Goal: Transaction & Acquisition: Subscribe to service/newsletter

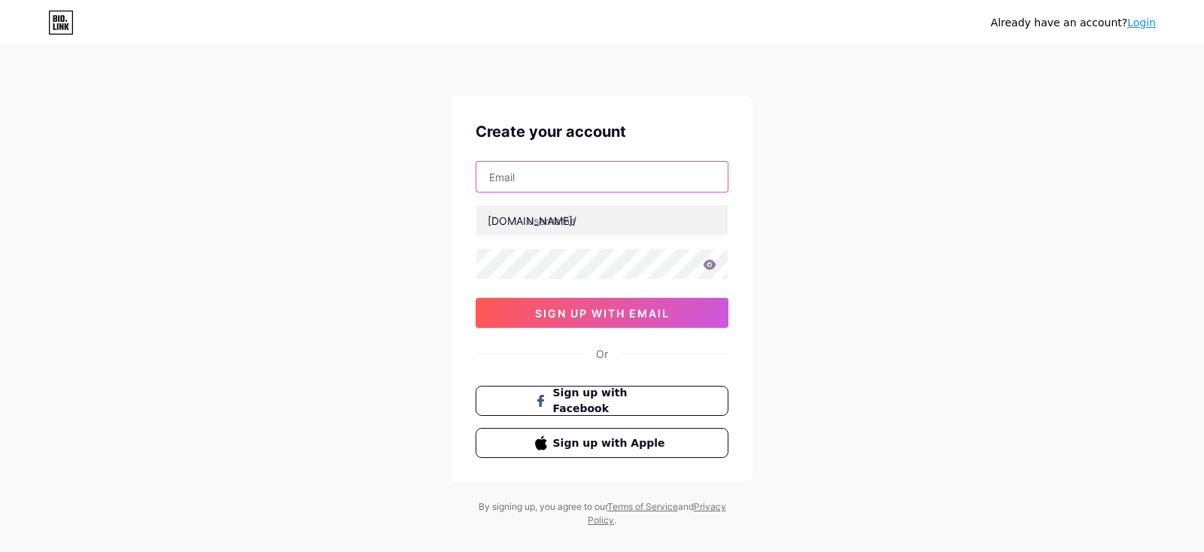
click at [721, 175] on input "text" at bounding box center [601, 177] width 251 height 30
drag, startPoint x: 727, startPoint y: 175, endPoint x: 736, endPoint y: 178, distance: 10.5
click at [727, 175] on input "text" at bounding box center [601, 177] width 251 height 30
type input "[EMAIL_ADDRESS][DOMAIN_NAME]"
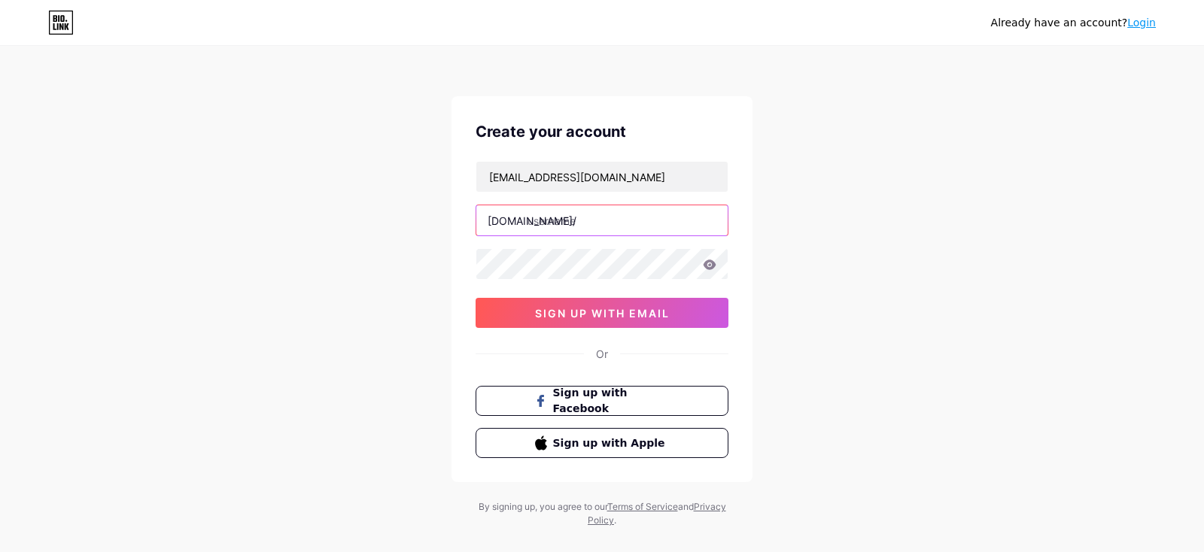
drag, startPoint x: 702, startPoint y: 209, endPoint x: 714, endPoint y: 222, distance: 17.6
click at [706, 213] on input "text" at bounding box center [601, 220] width 251 height 30
click at [879, 407] on div "Already have an account? Login Create your account [EMAIL_ADDRESS][DOMAIN_NAME]…" at bounding box center [602, 287] width 1204 height 575
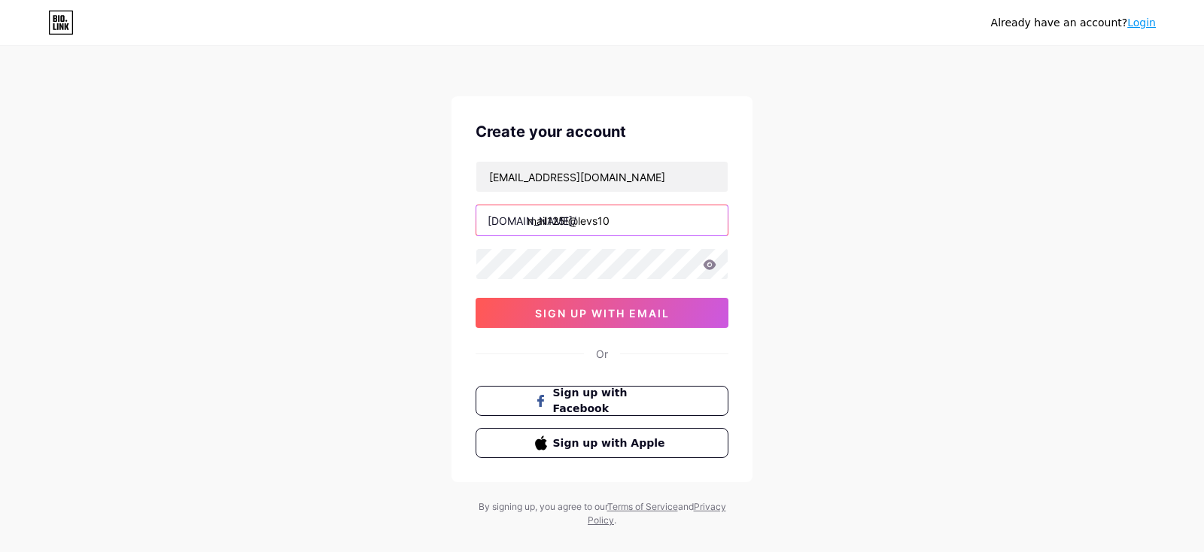
click at [716, 223] on input "mail125!@levs10" at bounding box center [601, 220] width 251 height 30
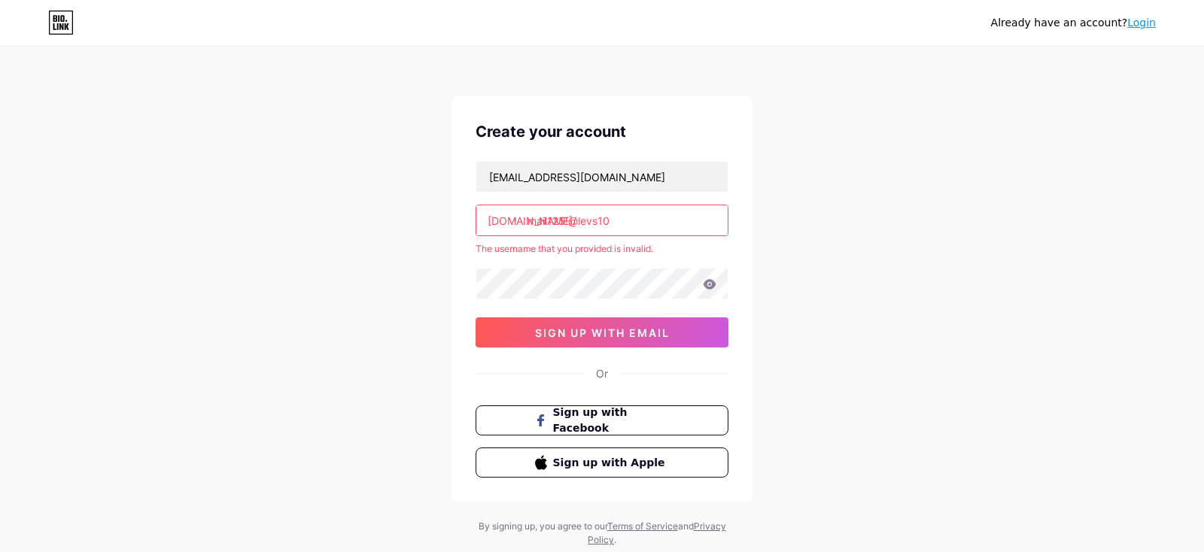
type input "danumdum"
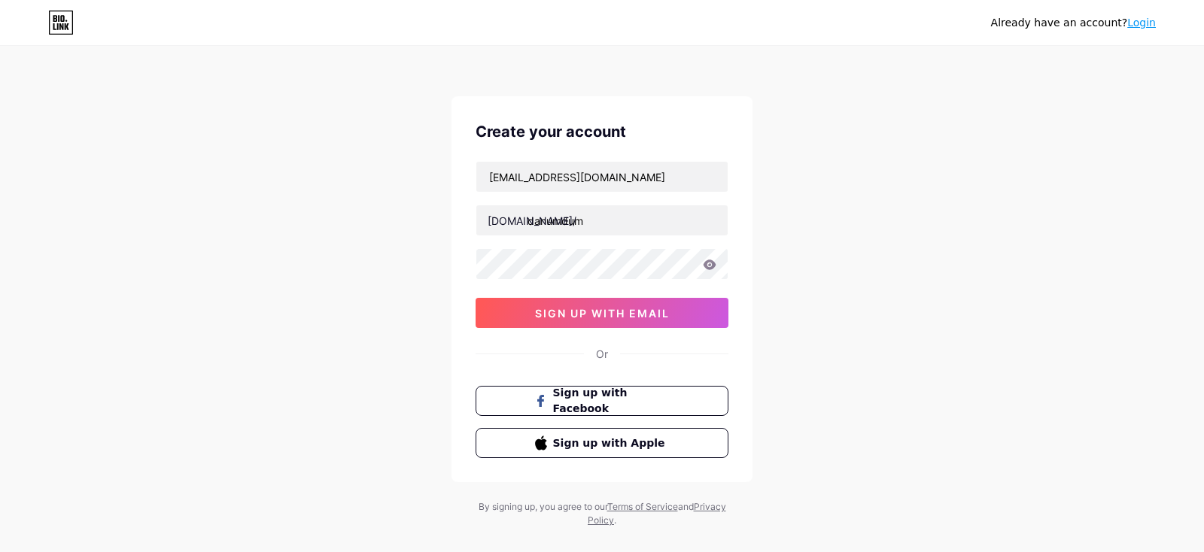
drag, startPoint x: 863, startPoint y: 371, endPoint x: 849, endPoint y: 351, distance: 24.4
click at [849, 351] on div "Already have an account? Login Create your account [EMAIL_ADDRESS][DOMAIN_NAME]…" at bounding box center [602, 287] width 1204 height 575
drag, startPoint x: 852, startPoint y: 366, endPoint x: 847, endPoint y: 358, distance: 9.4
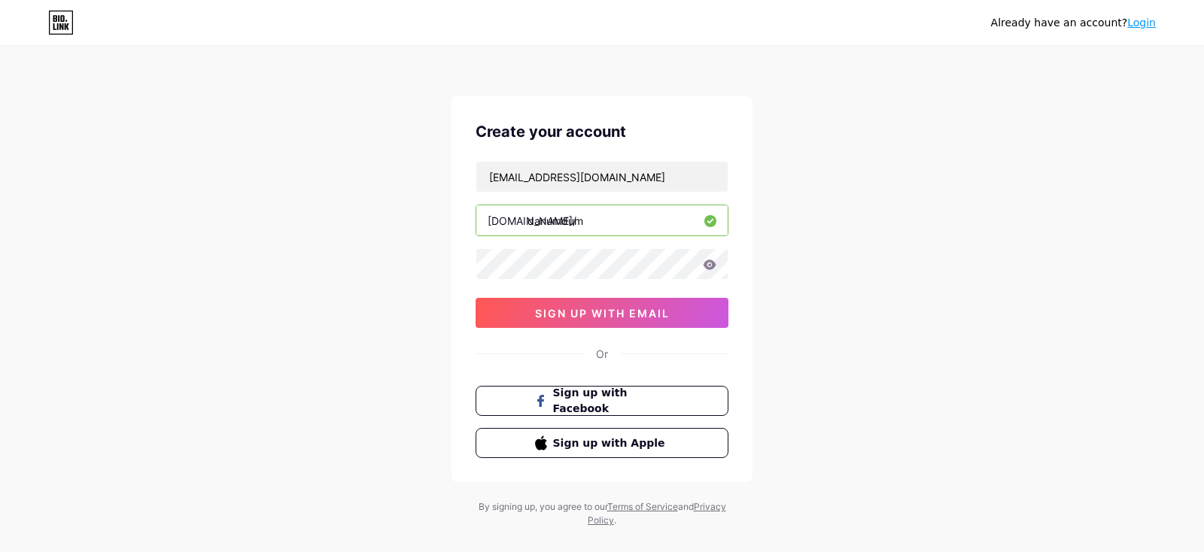
click at [847, 358] on div "Already have an account? Login Create your account [EMAIL_ADDRESS][DOMAIN_NAME]…" at bounding box center [602, 287] width 1204 height 575
click at [710, 268] on icon at bounding box center [709, 265] width 13 height 10
drag, startPoint x: 706, startPoint y: 266, endPoint x: 861, endPoint y: 290, distance: 157.7
click at [713, 266] on icon at bounding box center [709, 265] width 13 height 10
click at [675, 269] on div at bounding box center [601, 264] width 253 height 32
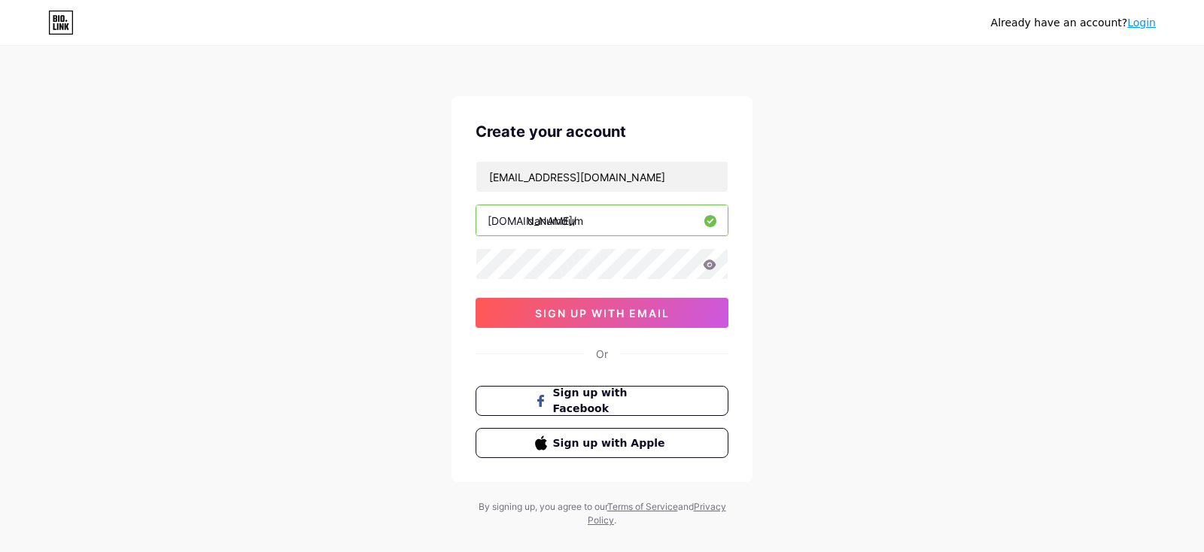
click at [916, 396] on div "Already have an account? Login Create your account [EMAIL_ADDRESS][DOMAIN_NAME]…" at bounding box center [602, 287] width 1204 height 575
click at [594, 307] on span "sign up with email" at bounding box center [602, 313] width 135 height 13
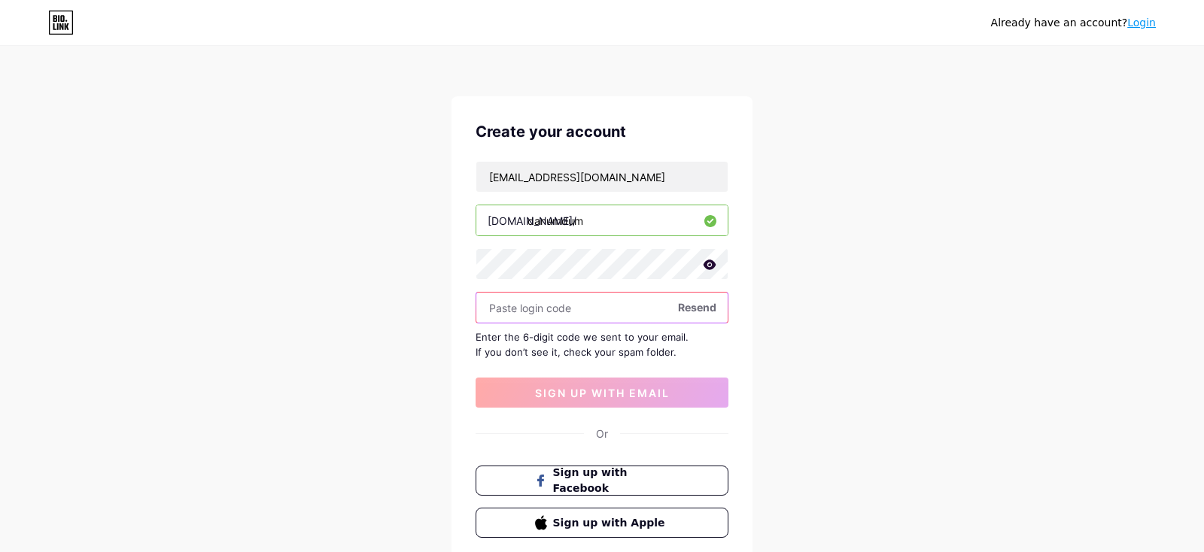
click at [566, 308] on input "text" at bounding box center [601, 308] width 251 height 30
paste input "827727"
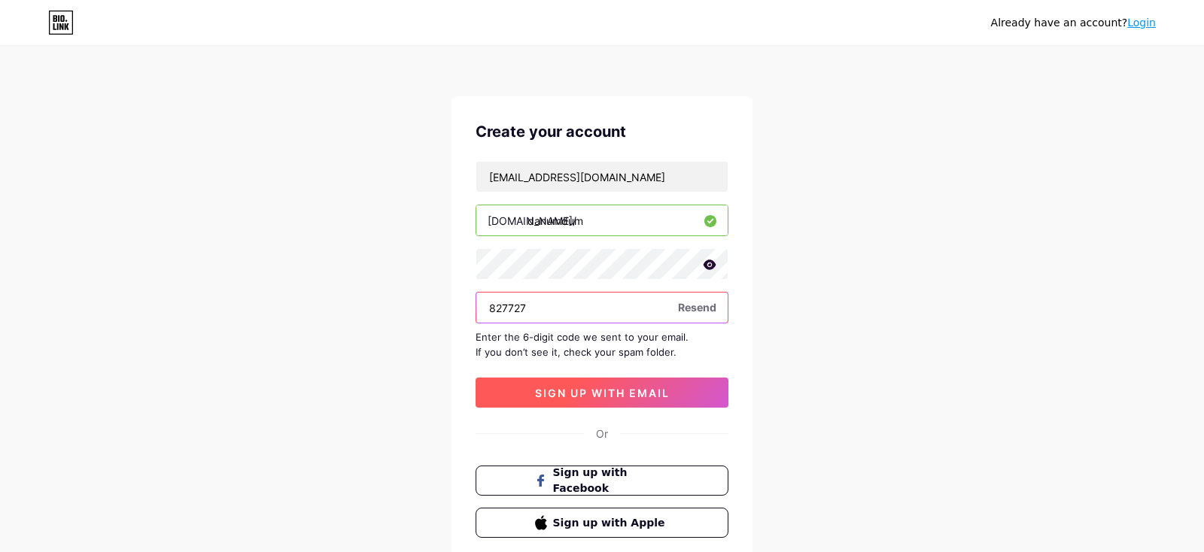
type input "827727"
click at [585, 382] on button "sign up with email" at bounding box center [601, 393] width 253 height 30
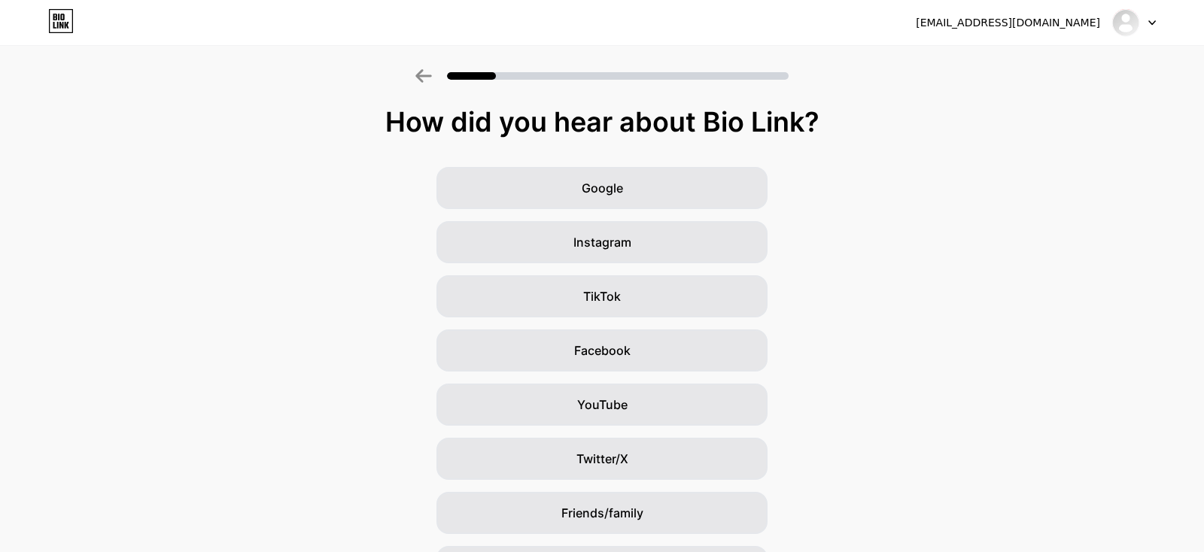
scroll to position [96, 0]
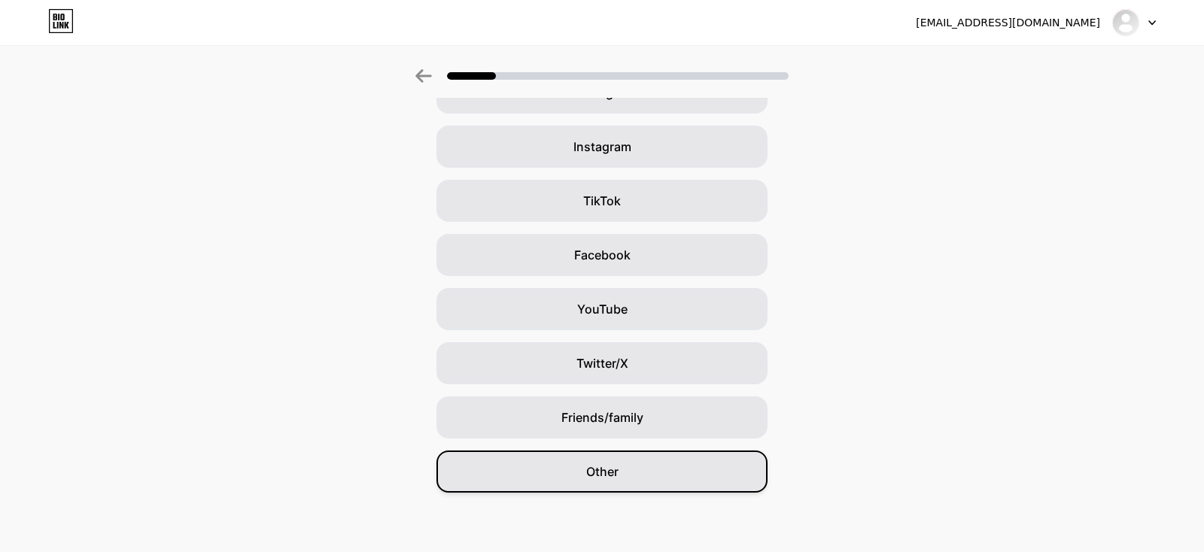
click at [610, 481] on div "Other" at bounding box center [601, 472] width 331 height 42
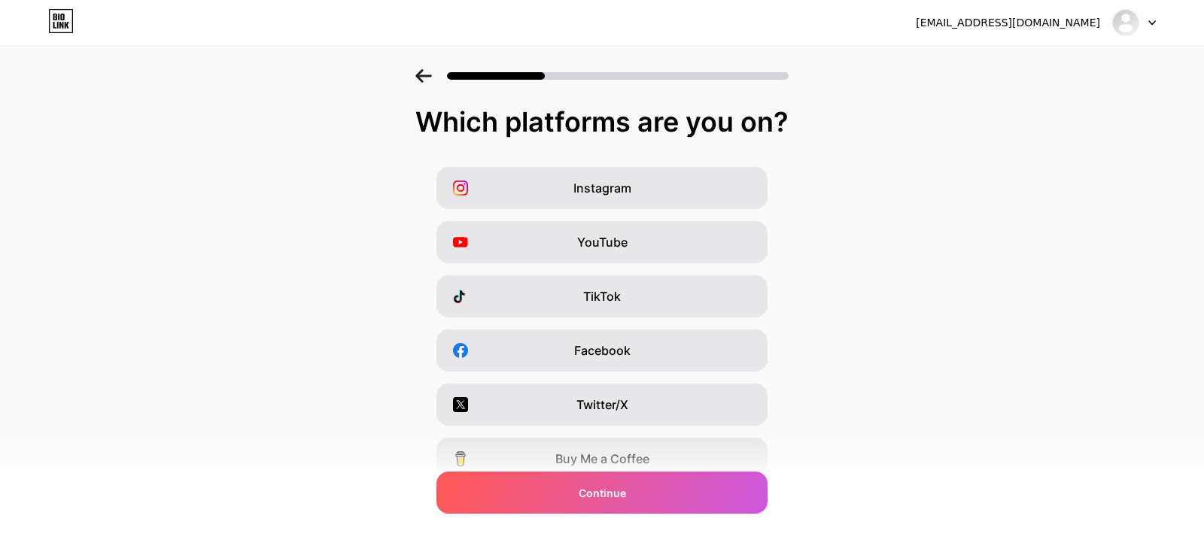
scroll to position [171, 0]
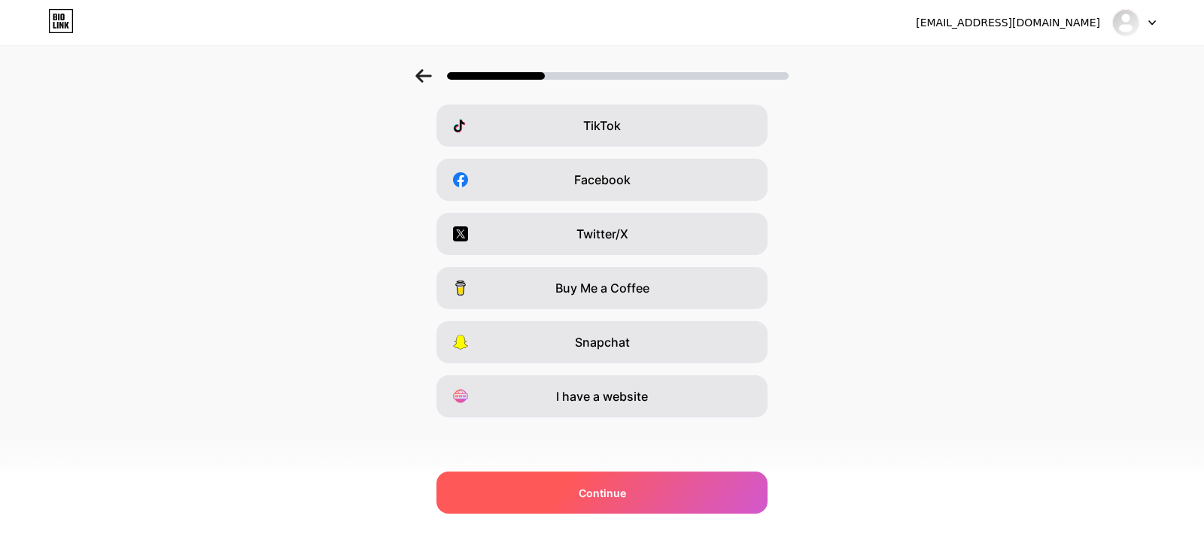
click at [604, 492] on span "Continue" at bounding box center [601, 493] width 47 height 16
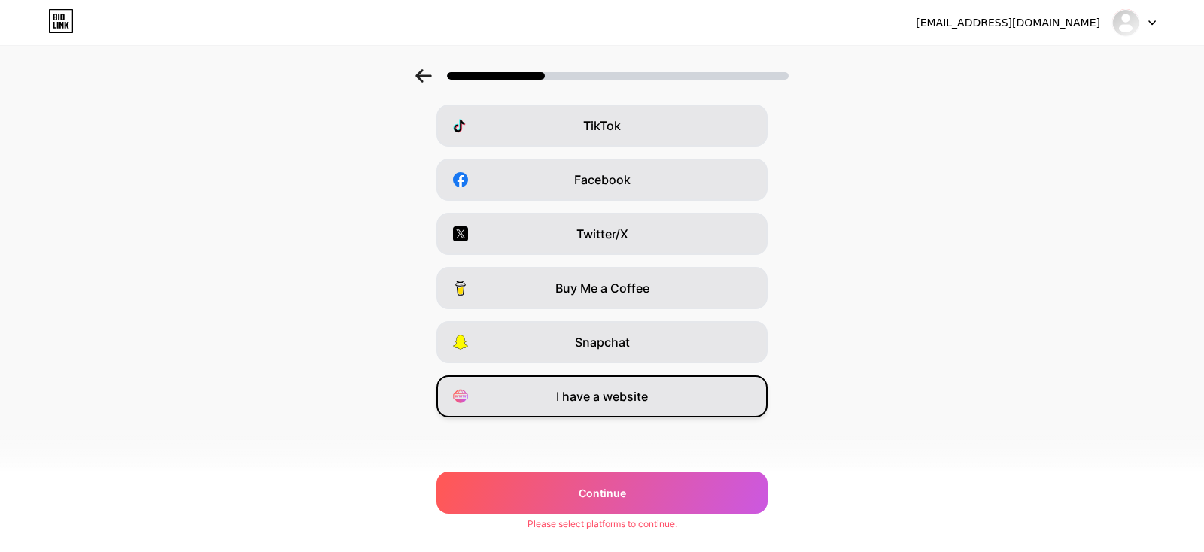
click at [616, 411] on div "I have a website" at bounding box center [601, 396] width 331 height 42
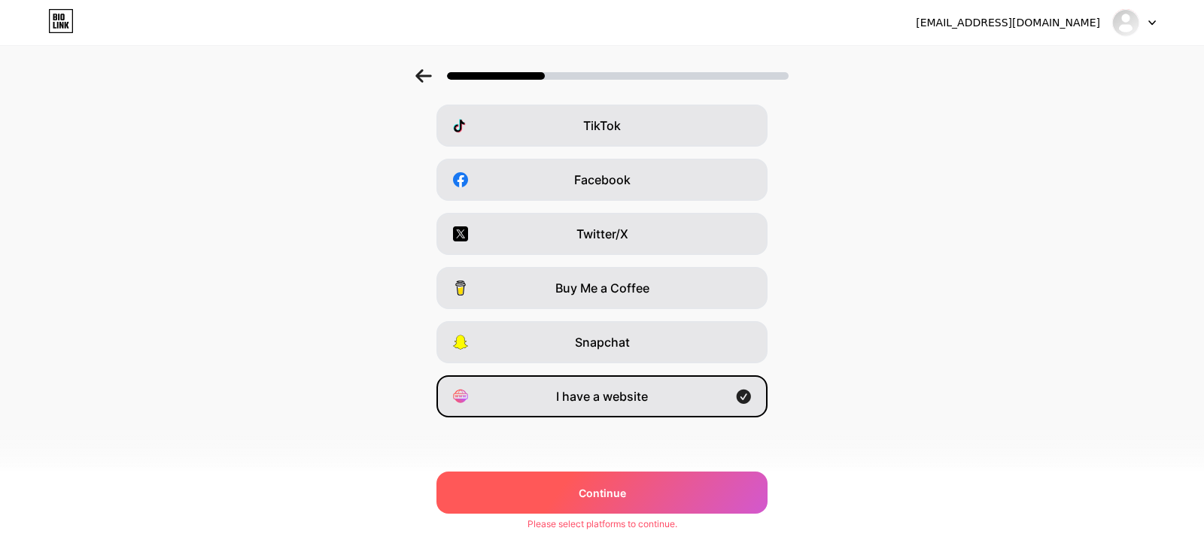
click at [611, 500] on span "Continue" at bounding box center [601, 493] width 47 height 16
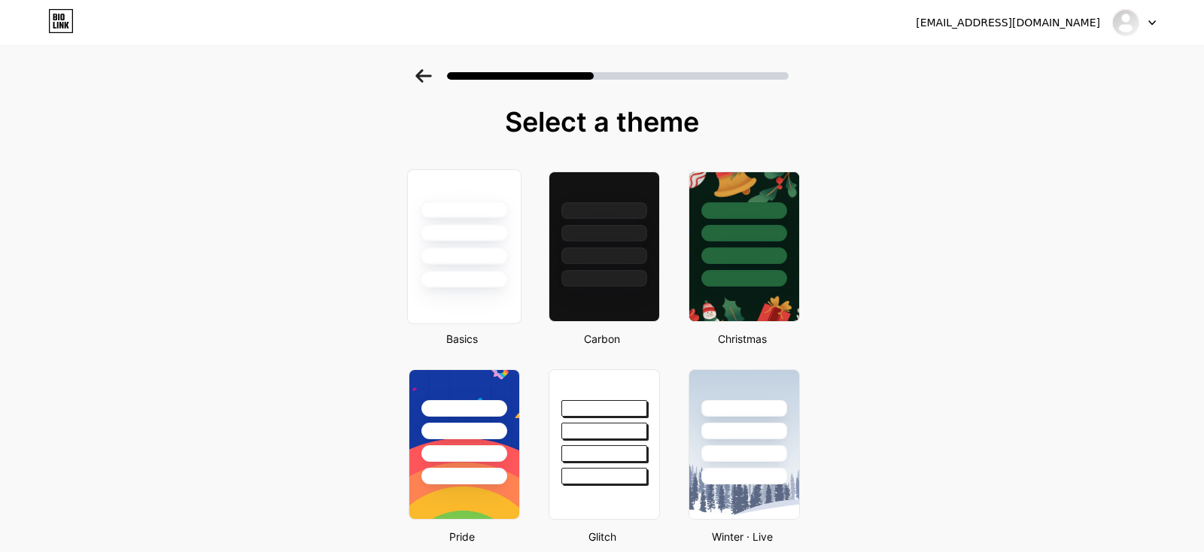
click at [486, 299] on div at bounding box center [464, 246] width 114 height 155
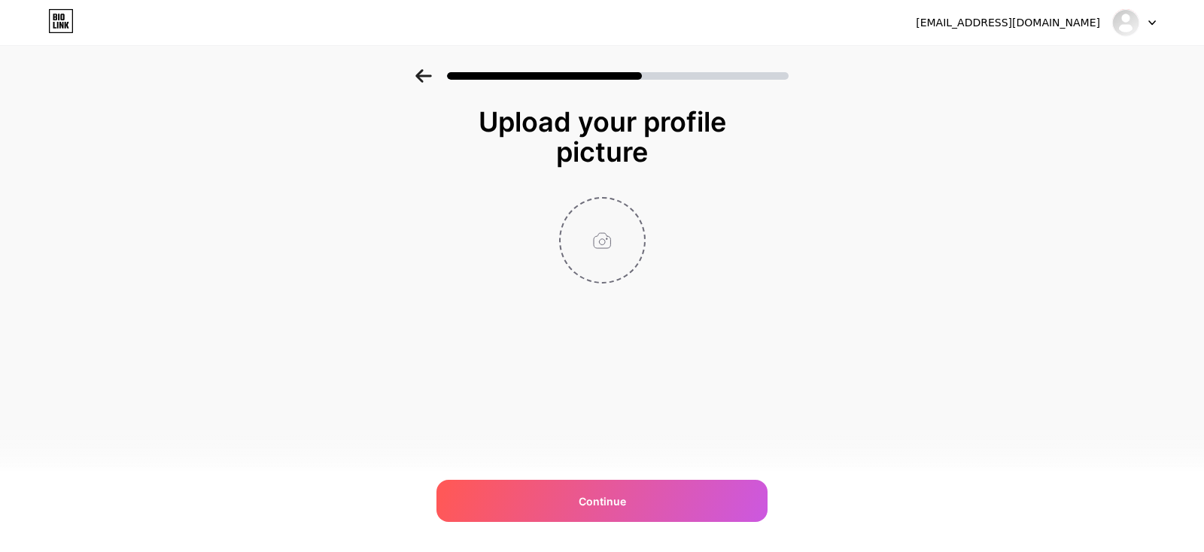
click at [605, 251] on input "file" at bounding box center [602, 241] width 84 height 84
type input "C:\fakepath\mental.jpg"
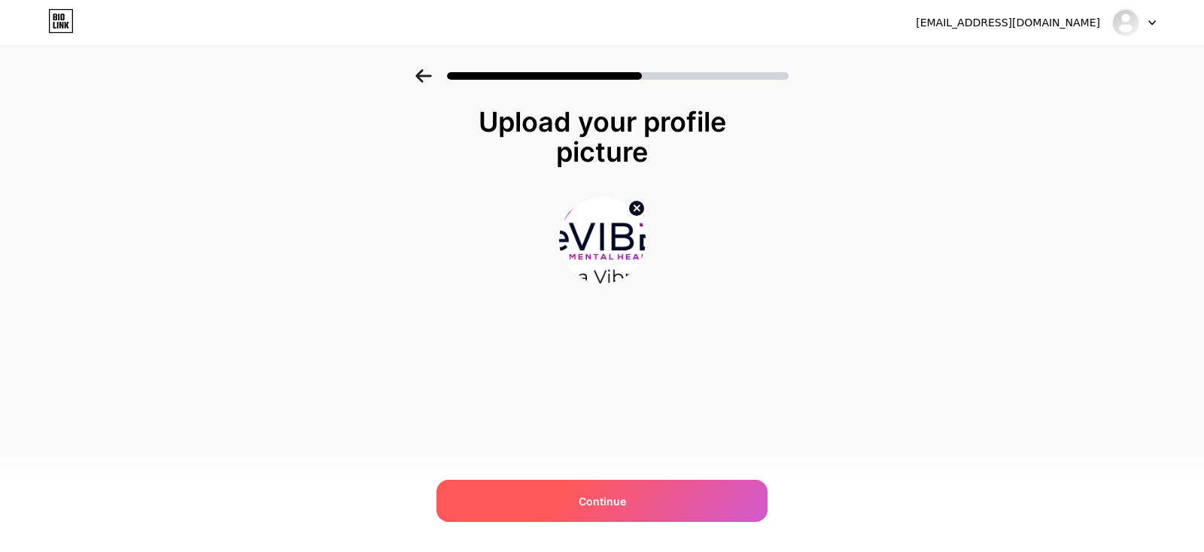
click at [621, 503] on span "Continue" at bounding box center [601, 501] width 47 height 16
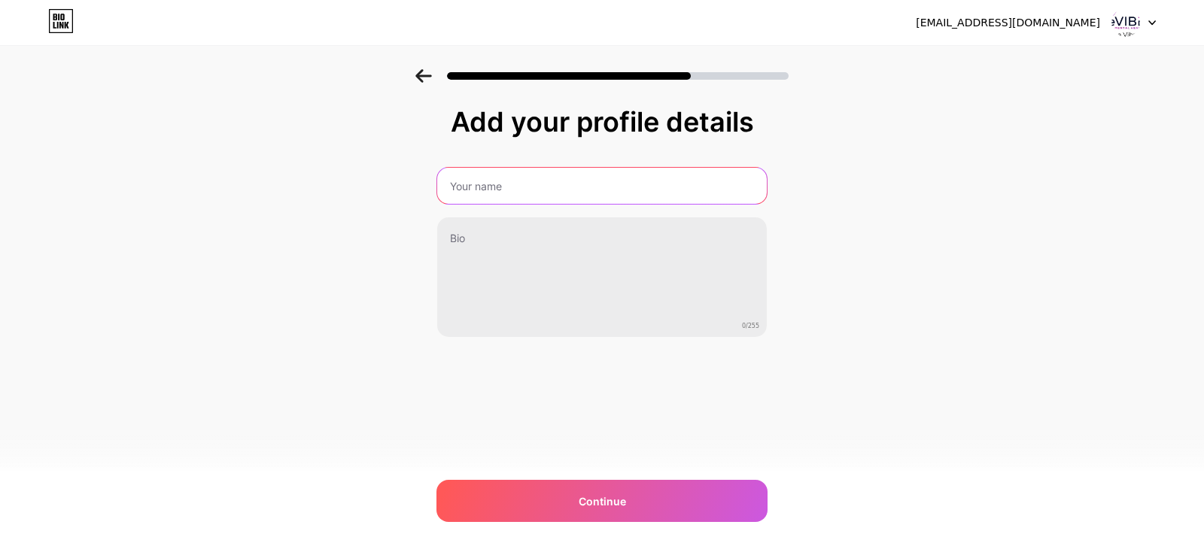
click at [708, 182] on input "text" at bounding box center [601, 186] width 329 height 36
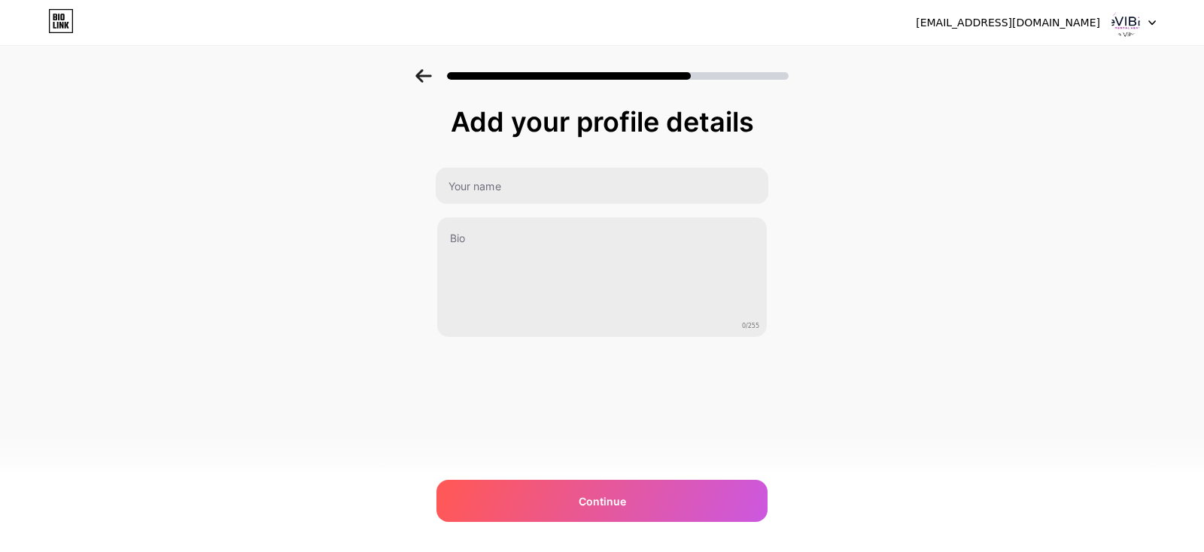
click at [772, 551] on img at bounding box center [602, 561] width 1204 height 18
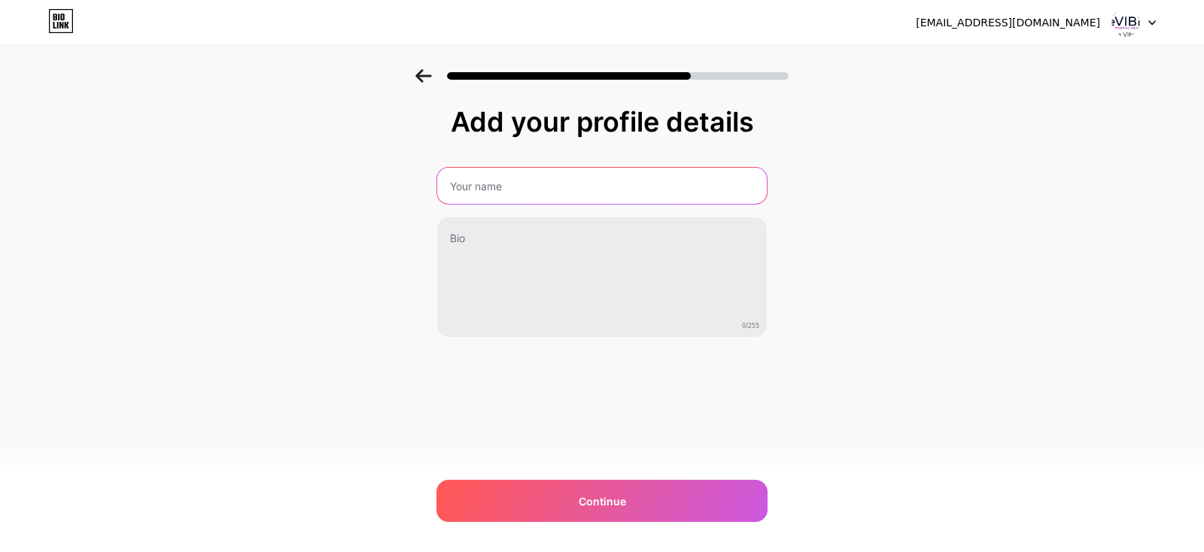
type input "reVibe Mental Health, EMDR"
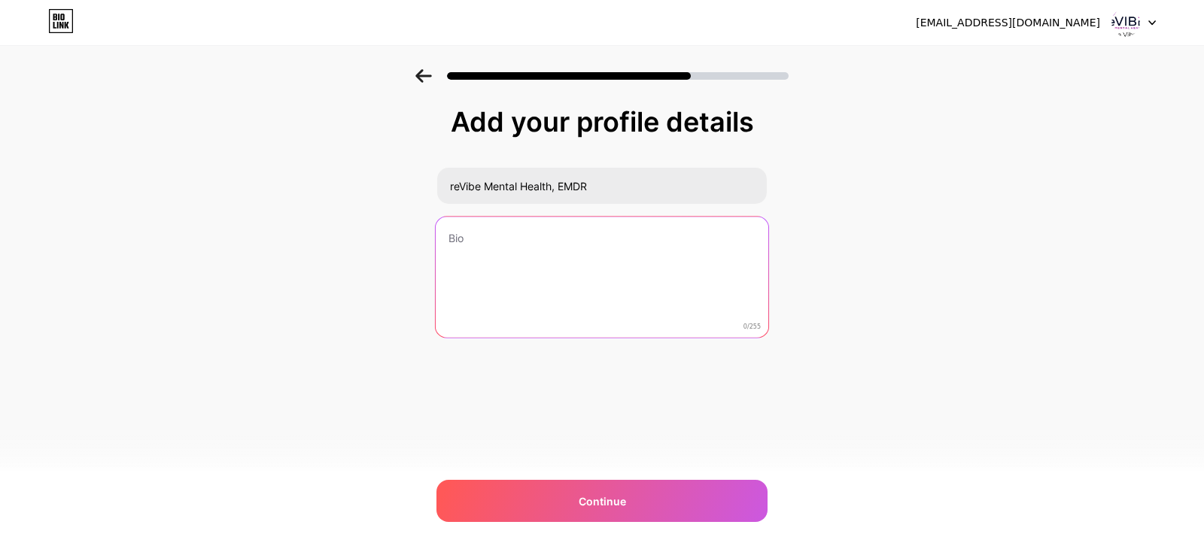
click at [667, 287] on textarea at bounding box center [602, 278] width 332 height 123
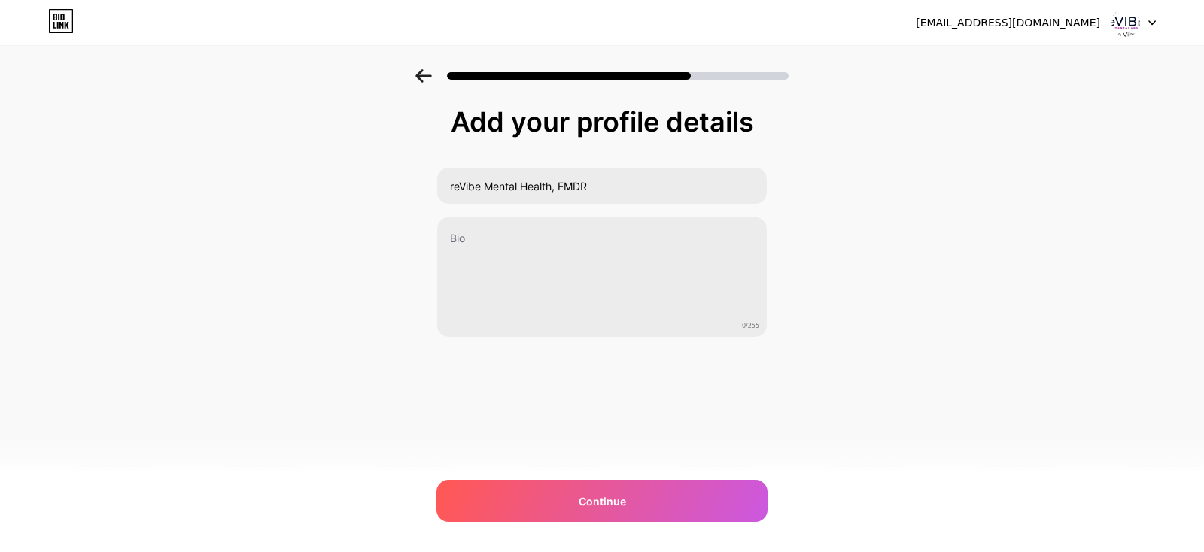
click at [312, 381] on div "Add your profile details reVibe Mental Health, EMDR 0/255 Continue Error" at bounding box center [602, 241] width 1204 height 344
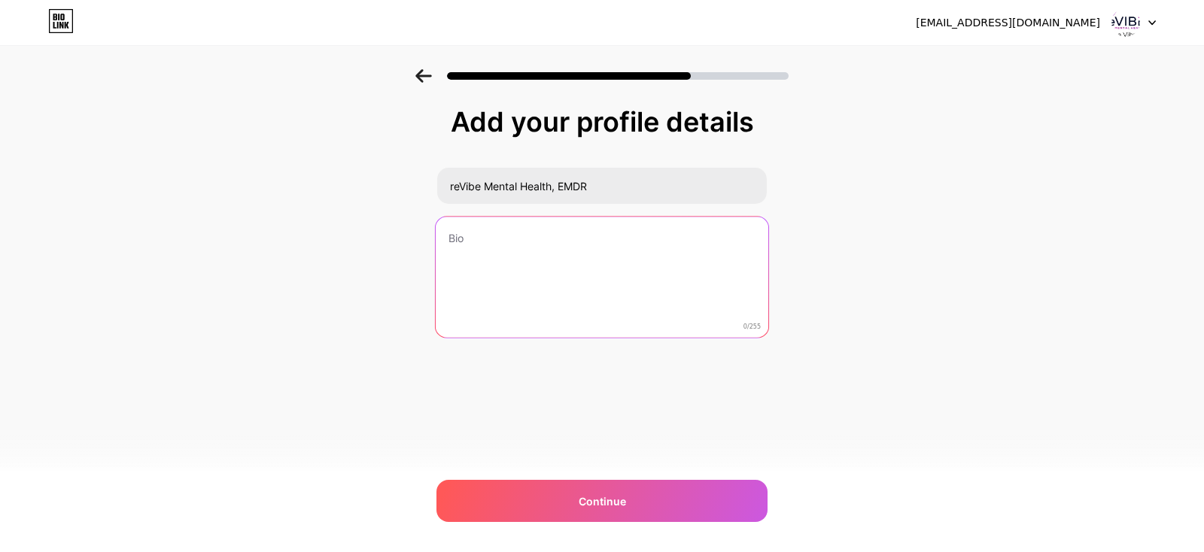
click at [534, 319] on textarea at bounding box center [602, 278] width 332 height 123
paste textarea "Contact Information: Google +: [URL][DOMAIN_NAME][PHONE_NUMBER] Phone #: [PHONE…"
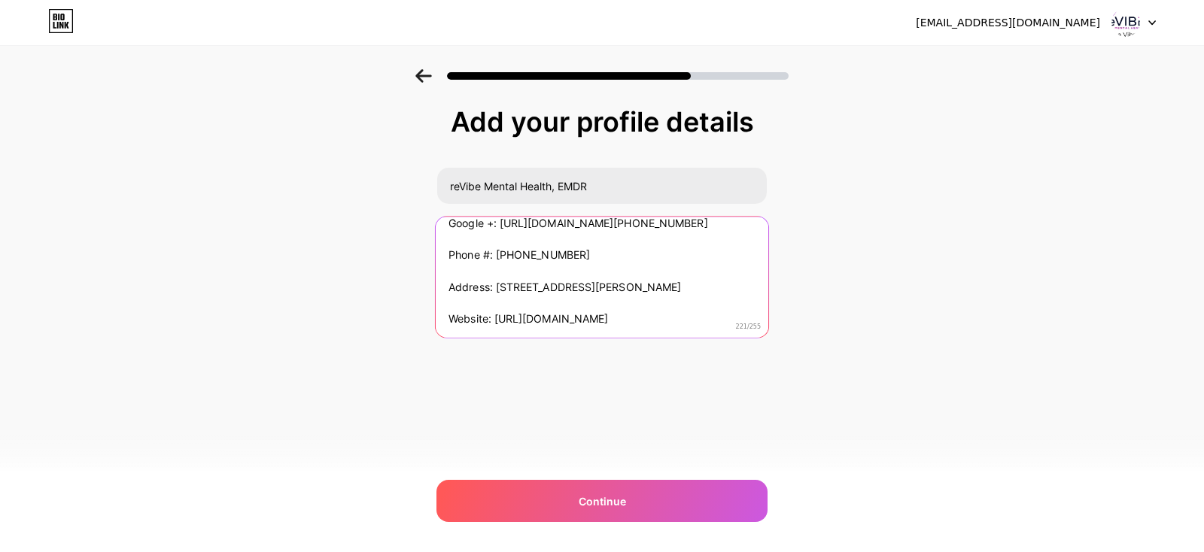
drag, startPoint x: 689, startPoint y: 331, endPoint x: 393, endPoint y: 319, distance: 296.6
click at [436, 319] on textarea "Contact Information: Google +: [URL][DOMAIN_NAME][PHONE_NUMBER] Phone #: [PHONE…" at bounding box center [602, 278] width 332 height 123
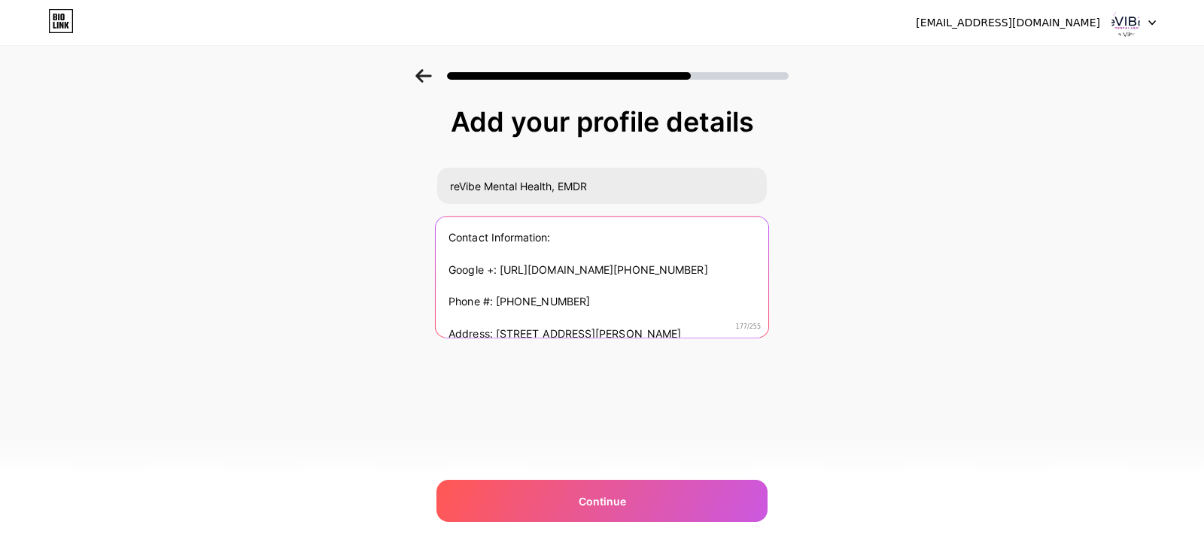
drag, startPoint x: 601, startPoint y: 290, endPoint x: 339, endPoint y: 275, distance: 262.2
click at [436, 275] on textarea "Contact Information: Google +: [URL][DOMAIN_NAME][PHONE_NUMBER] Phone #: [PHONE…" at bounding box center [602, 278] width 332 height 123
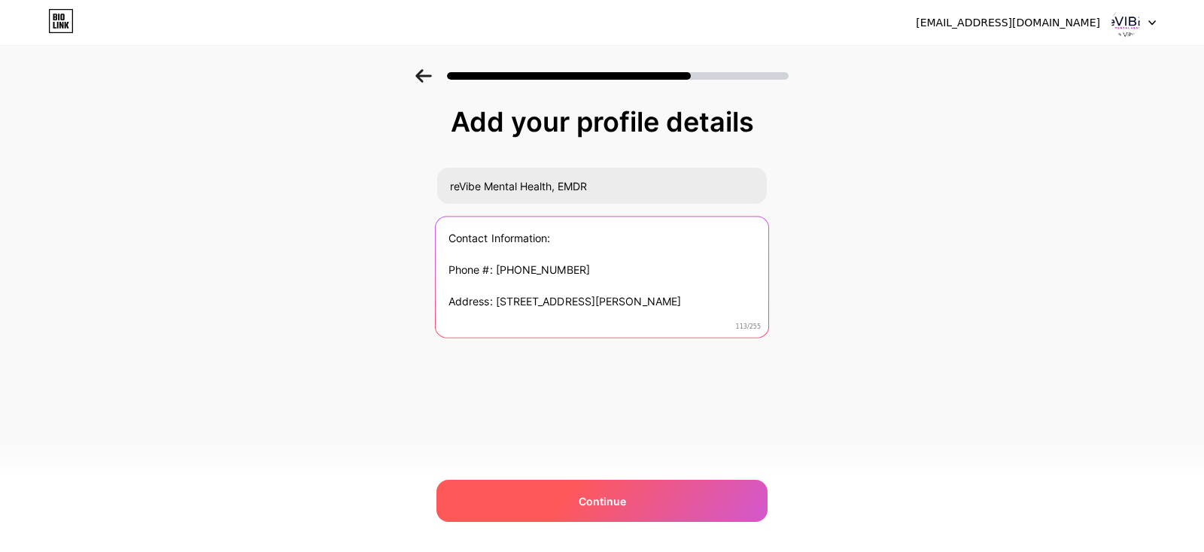
type textarea "Contact Information: Phone #: [PHONE_NUMBER] Address: [STREET_ADDRESS][PERSON_N…"
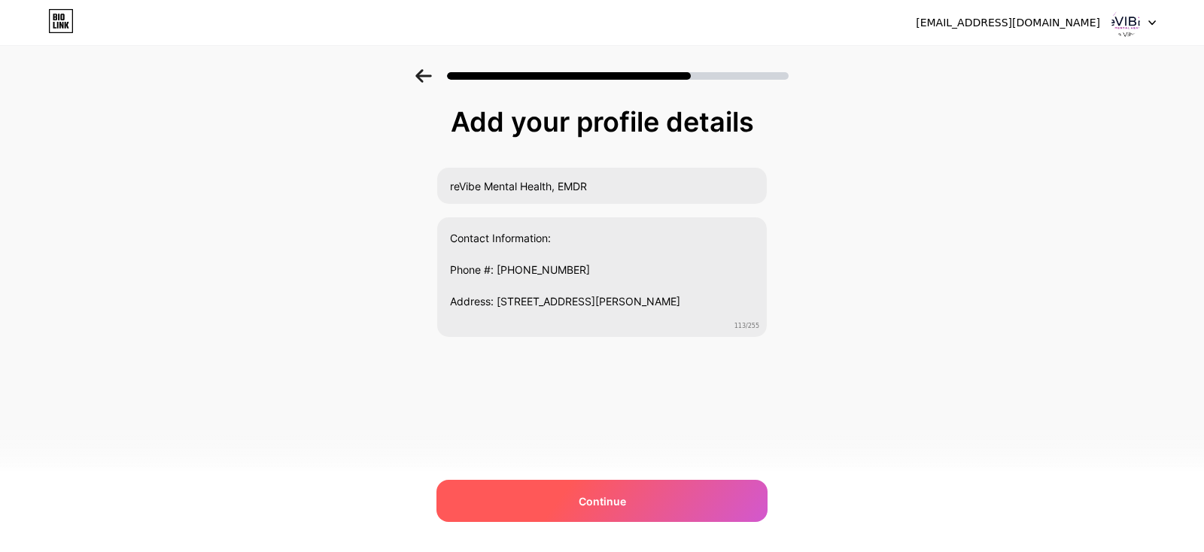
click at [678, 497] on div "Continue" at bounding box center [601, 501] width 331 height 42
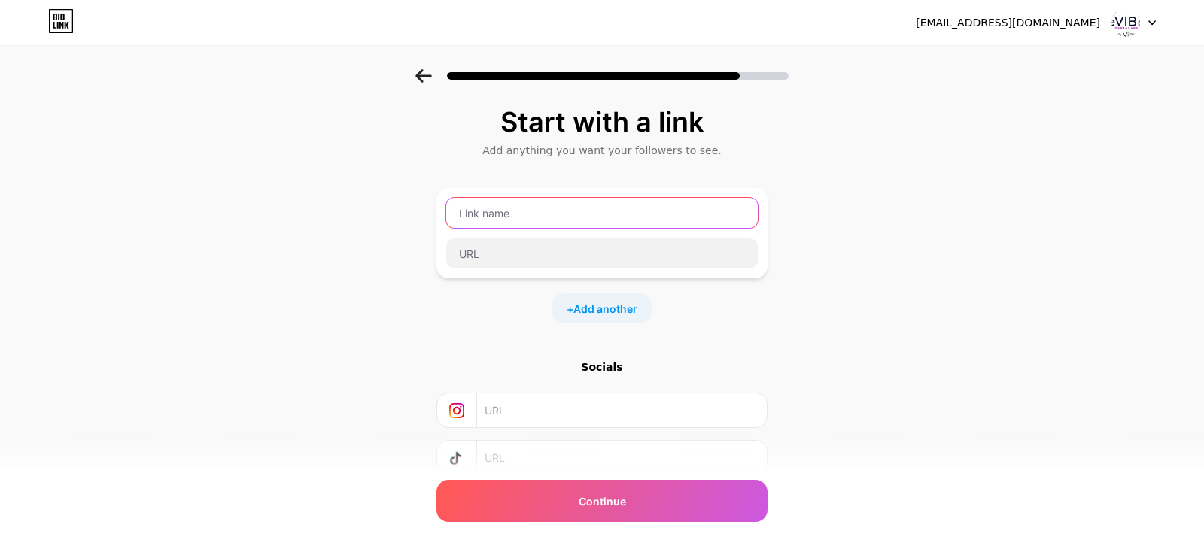
click at [612, 202] on input "text" at bounding box center [601, 213] width 311 height 30
drag, startPoint x: 793, startPoint y: 181, endPoint x: 733, endPoint y: 234, distance: 80.5
type input "reVibe Mental Health, EMDR"
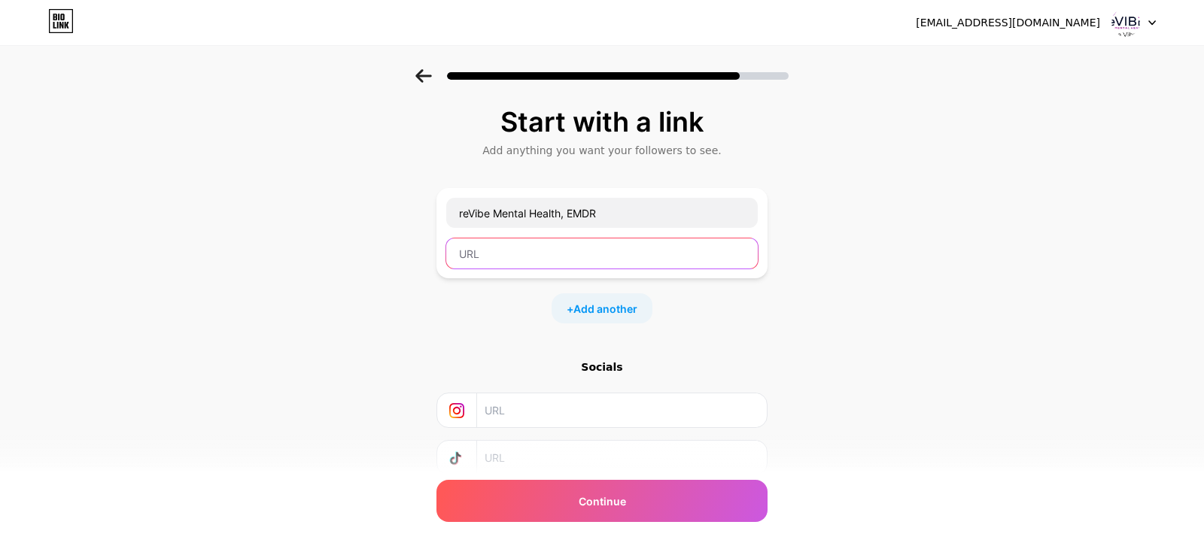
drag, startPoint x: 727, startPoint y: 249, endPoint x: 756, endPoint y: 247, distance: 28.6
click at [728, 249] on input "text" at bounding box center [601, 253] width 311 height 30
type input "[URL][DOMAIN_NAME]"
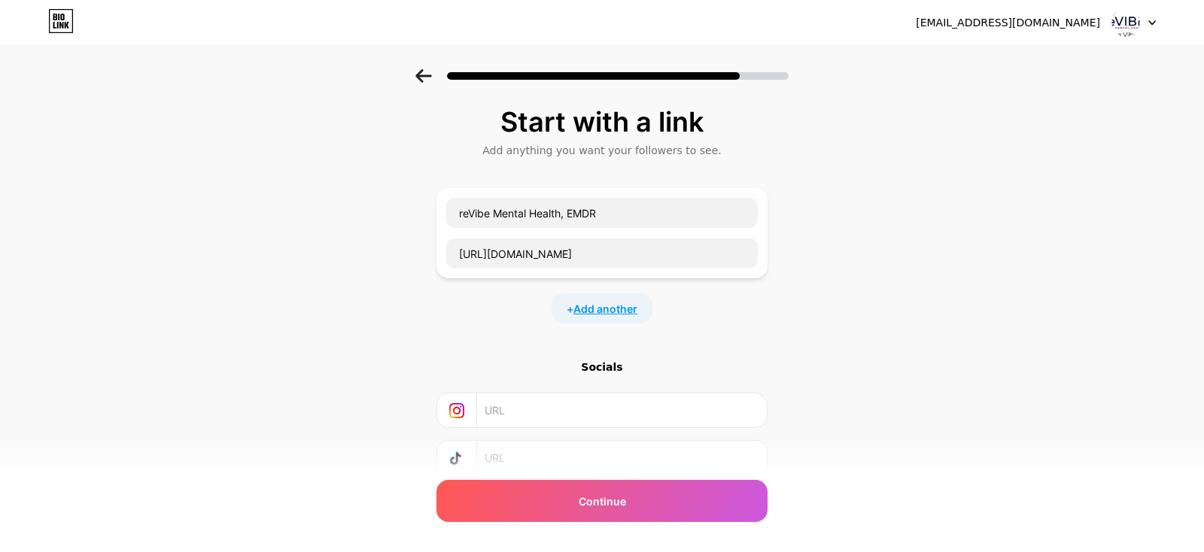
click at [609, 308] on span "Add another" at bounding box center [605, 309] width 64 height 16
drag, startPoint x: 612, startPoint y: 319, endPoint x: 735, endPoint y: 311, distance: 123.6
click at [614, 319] on input "text" at bounding box center [601, 318] width 311 height 30
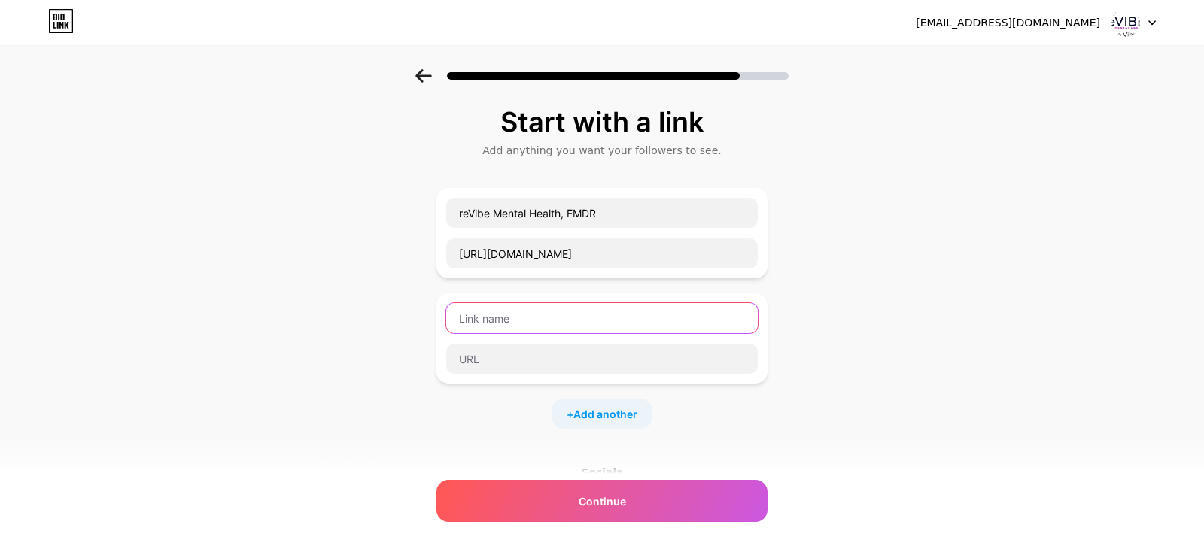
type input "Google+"
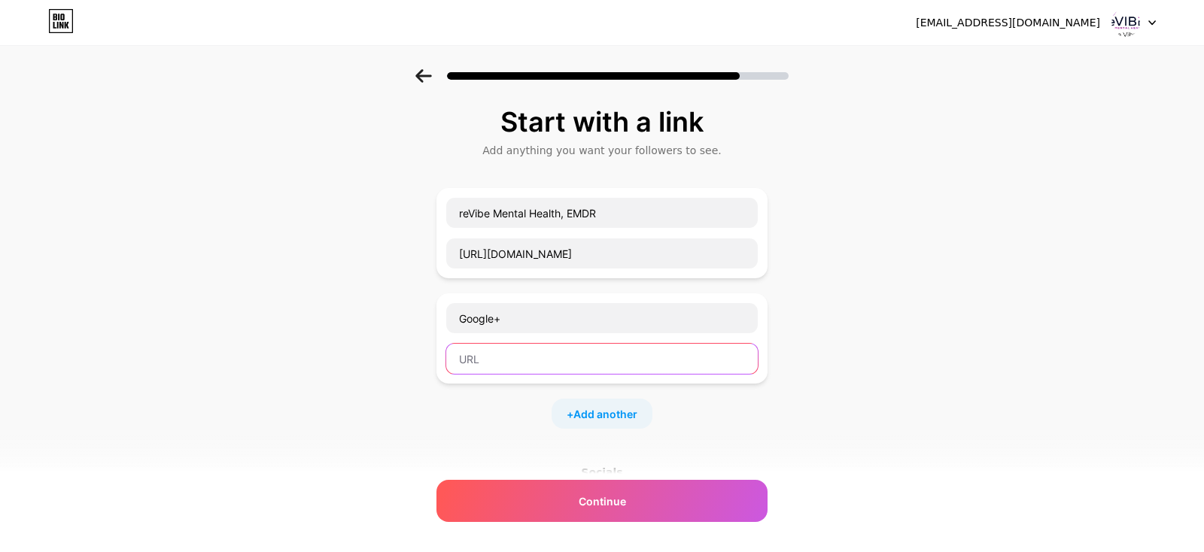
click at [709, 360] on input "text" at bounding box center [601, 359] width 311 height 30
type input "[URL][DOMAIN_NAME]"
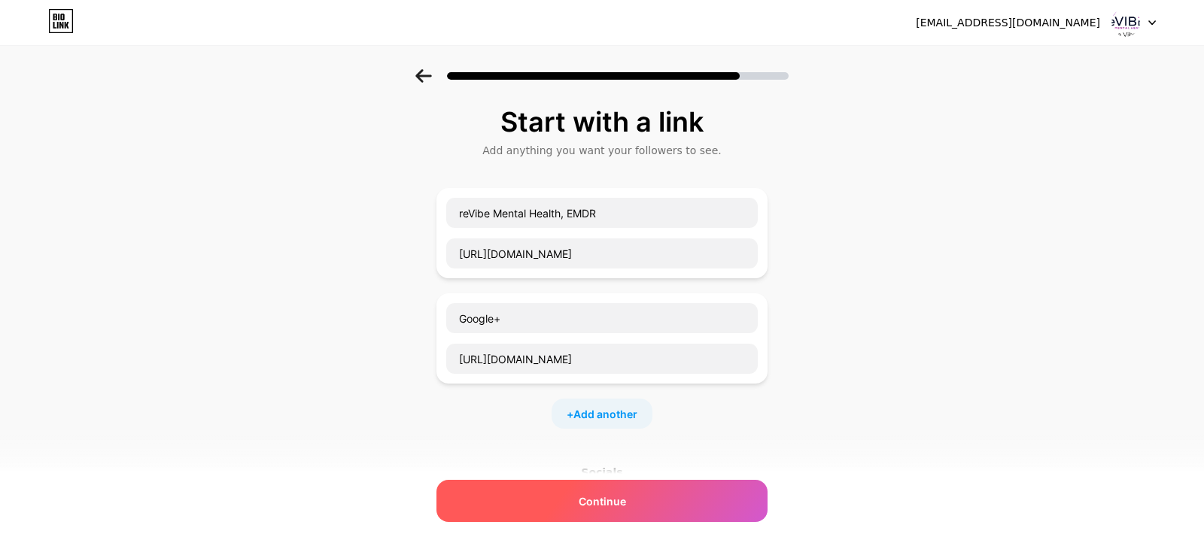
click at [625, 488] on div "Continue" at bounding box center [601, 501] width 331 height 42
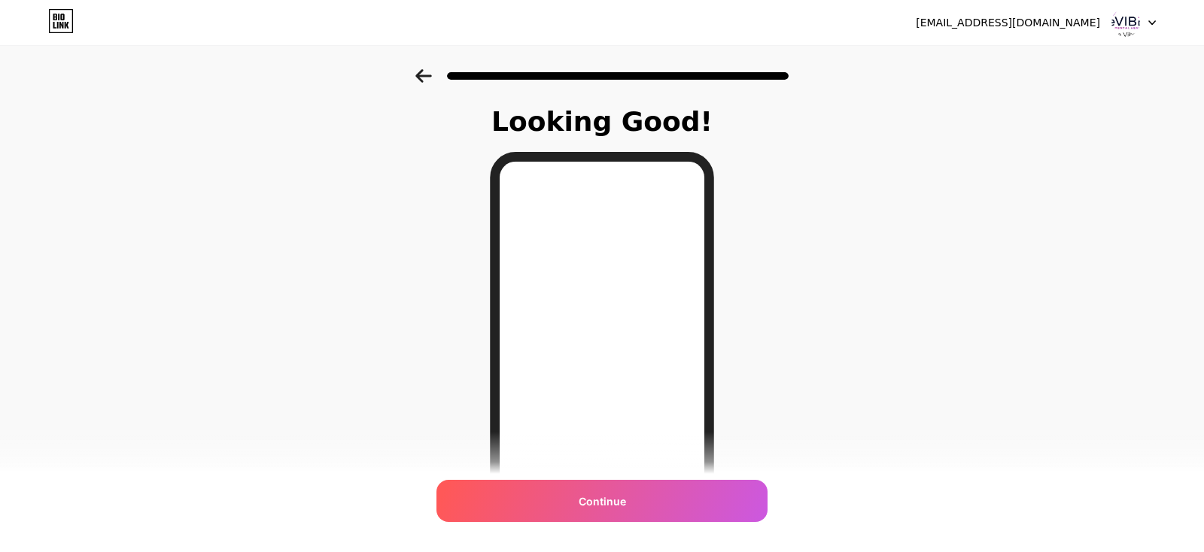
scroll to position [158, 0]
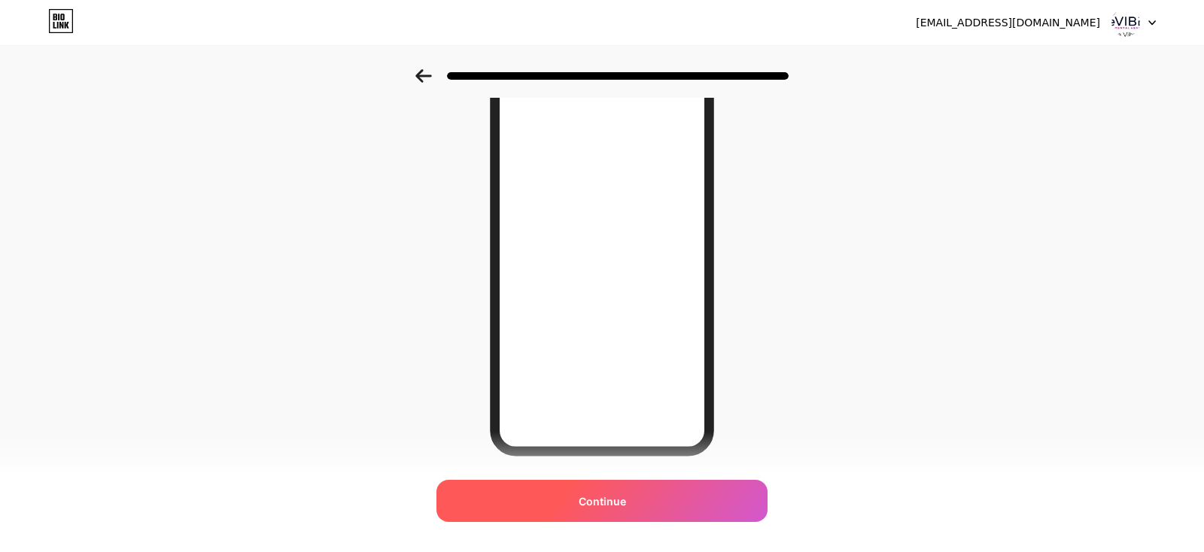
click at [608, 499] on span "Continue" at bounding box center [601, 501] width 47 height 16
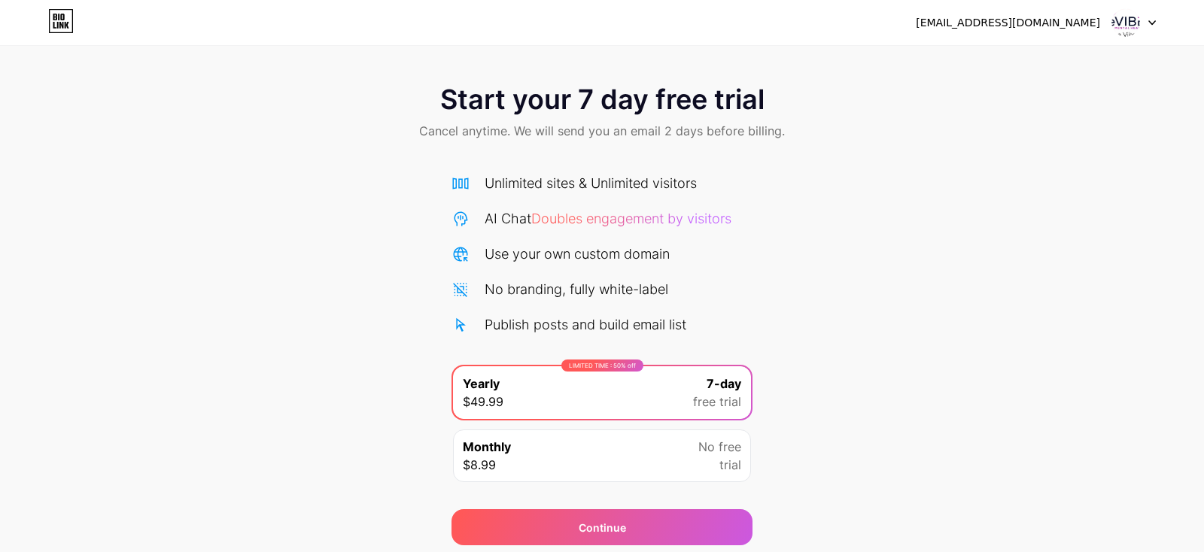
click at [1118, 21] on img at bounding box center [1125, 22] width 29 height 29
click at [1053, 20] on div "[EMAIL_ADDRESS][DOMAIN_NAME]" at bounding box center [1008, 23] width 184 height 16
click at [190, 332] on div "Start your 7 day free trial Cancel anytime. We will send you an email 2 days be…" at bounding box center [602, 307] width 1204 height 476
click at [59, 22] on icon at bounding box center [58, 25] width 2 height 7
